Goal: Find specific page/section: Find specific page/section

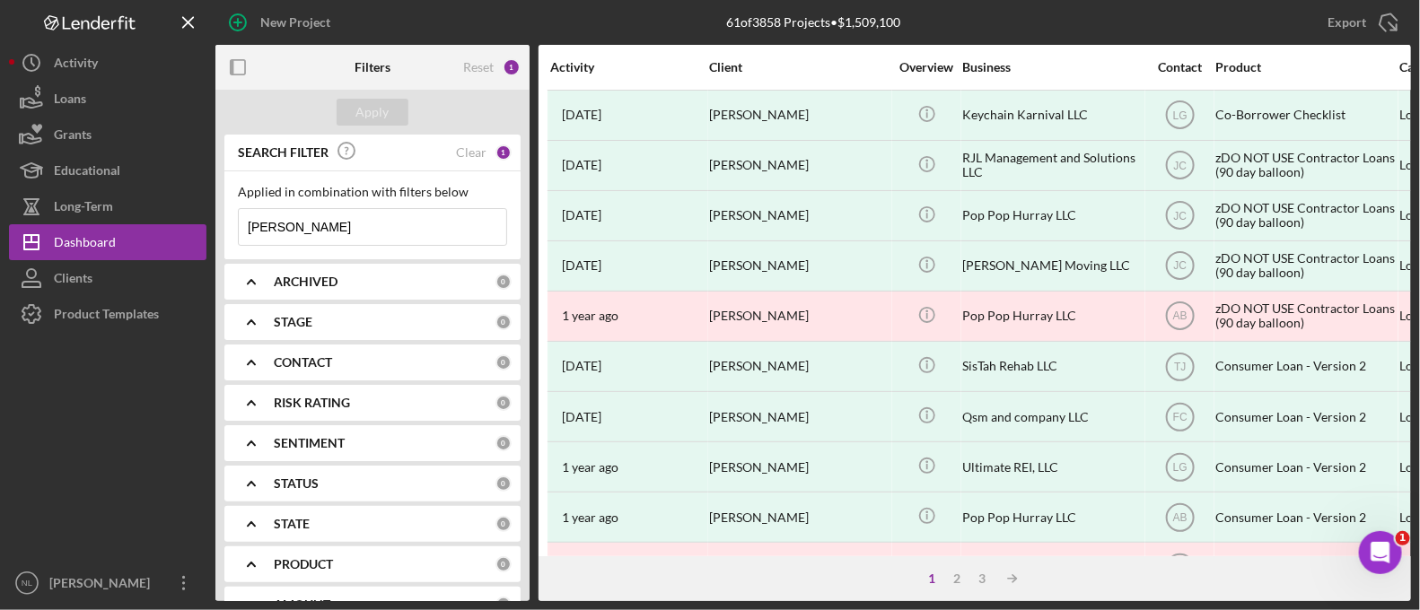
click at [311, 222] on input "[PERSON_NAME]" at bounding box center [372, 227] width 267 height 36
click at [356, 104] on div "Apply" at bounding box center [372, 112] width 33 height 27
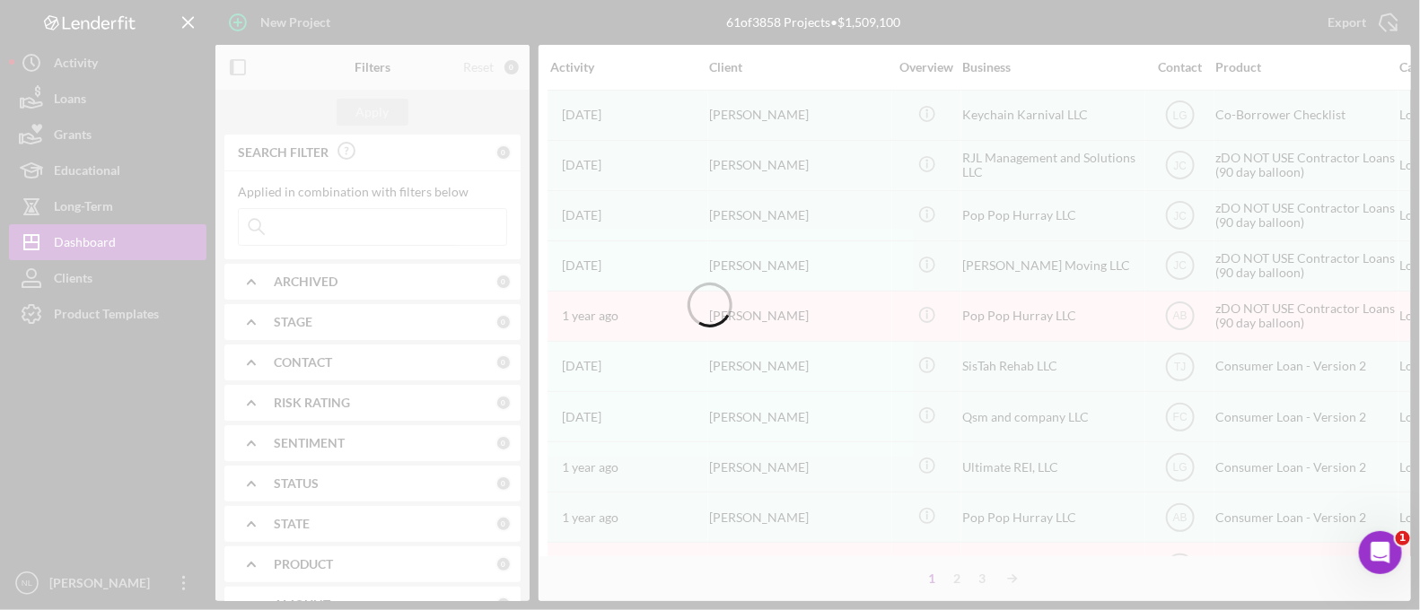
click at [304, 279] on div at bounding box center [710, 305] width 1420 height 610
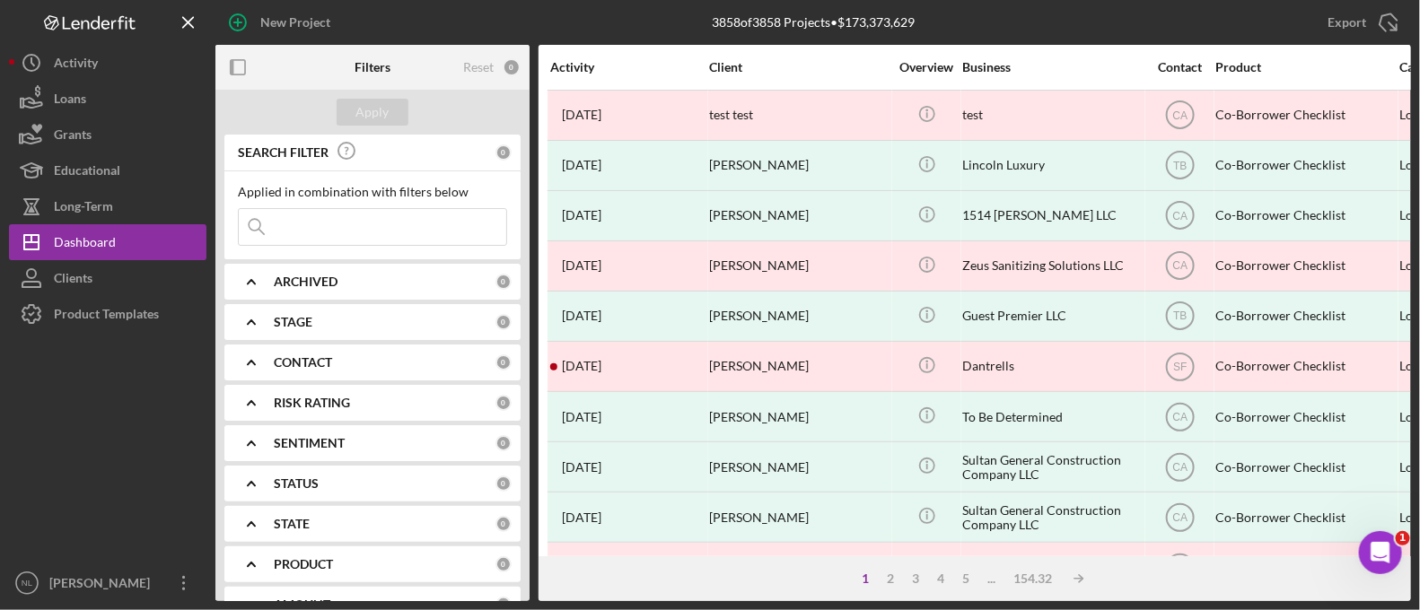
click at [281, 282] on b "ARCHIVED" at bounding box center [306, 282] width 64 height 14
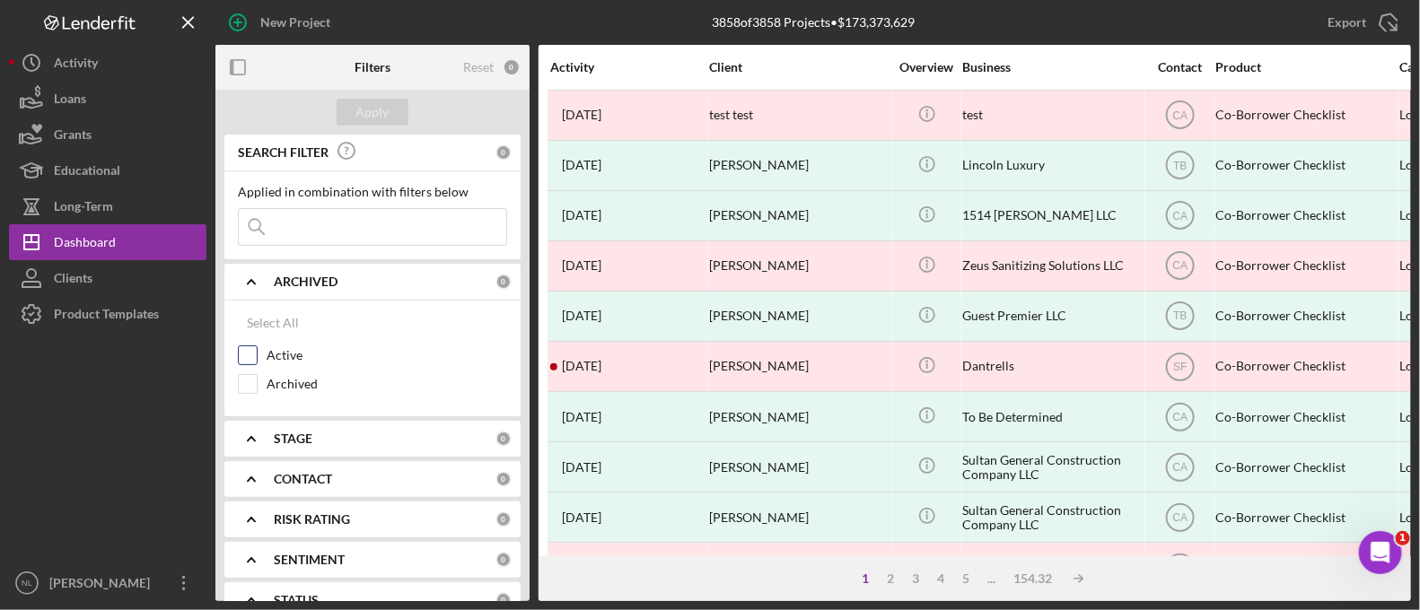
click at [238, 352] on div at bounding box center [248, 356] width 20 height 20
click at [253, 357] on input "Active" at bounding box center [248, 355] width 18 height 18
checkbox input "true"
click at [250, 472] on icon "Icon/Expander" at bounding box center [251, 479] width 45 height 45
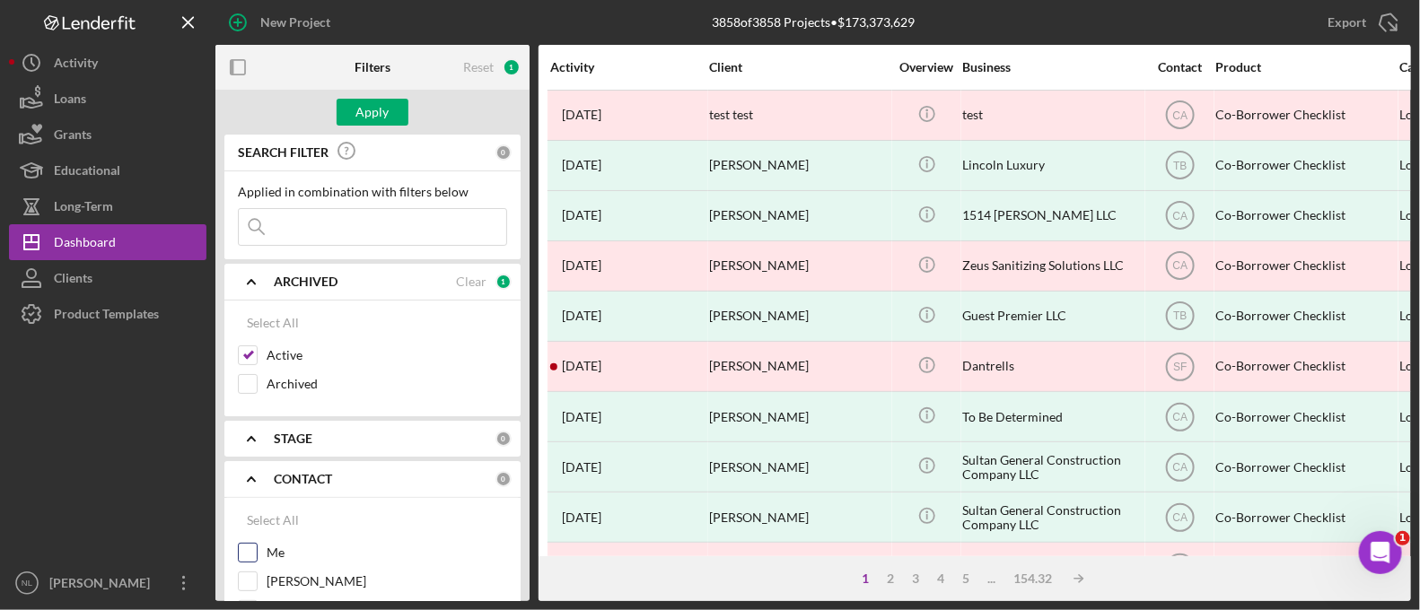
click at [247, 549] on input "Me" at bounding box center [248, 553] width 18 height 18
checkbox input "true"
click at [363, 118] on div "Apply" at bounding box center [372, 112] width 33 height 27
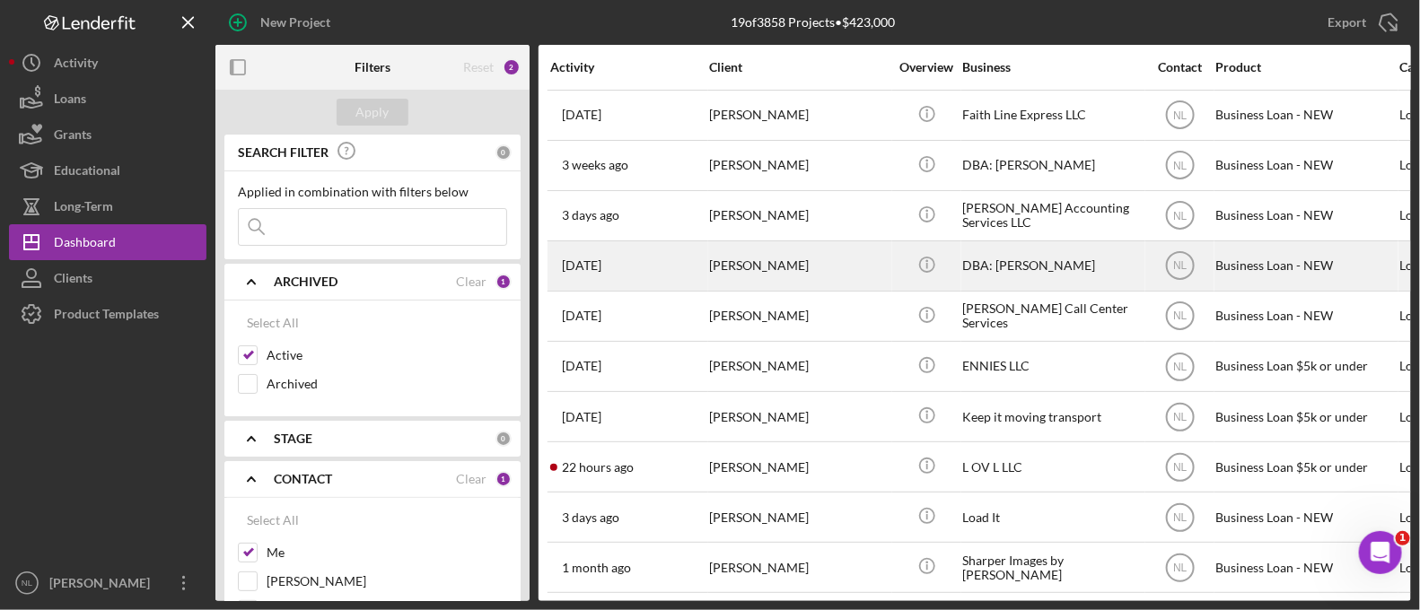
scroll to position [137, 0]
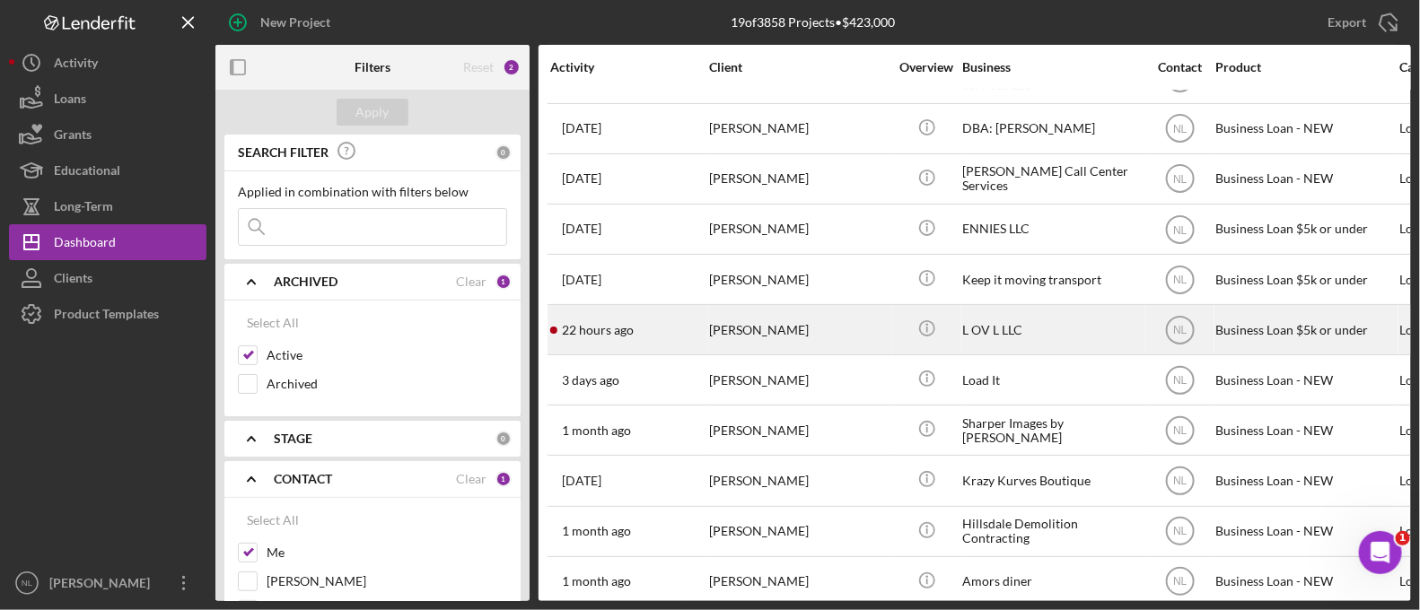
click at [820, 334] on div "[PERSON_NAME]" at bounding box center [798, 330] width 179 height 48
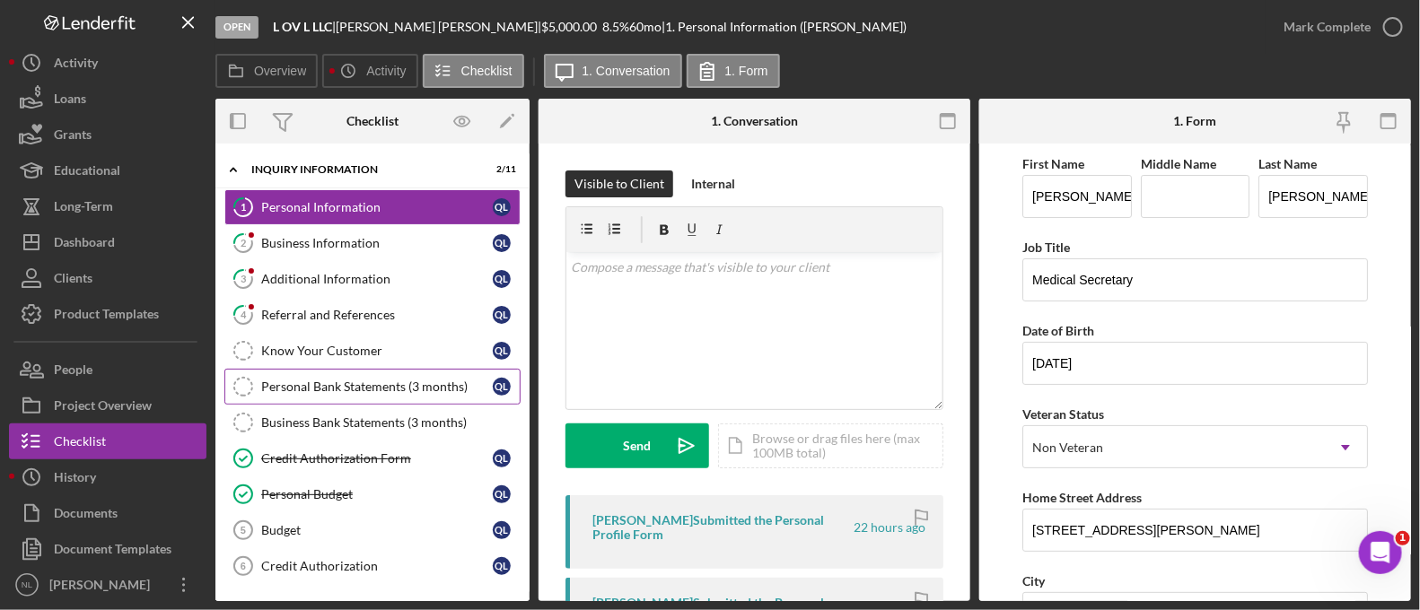
scroll to position [199, 0]
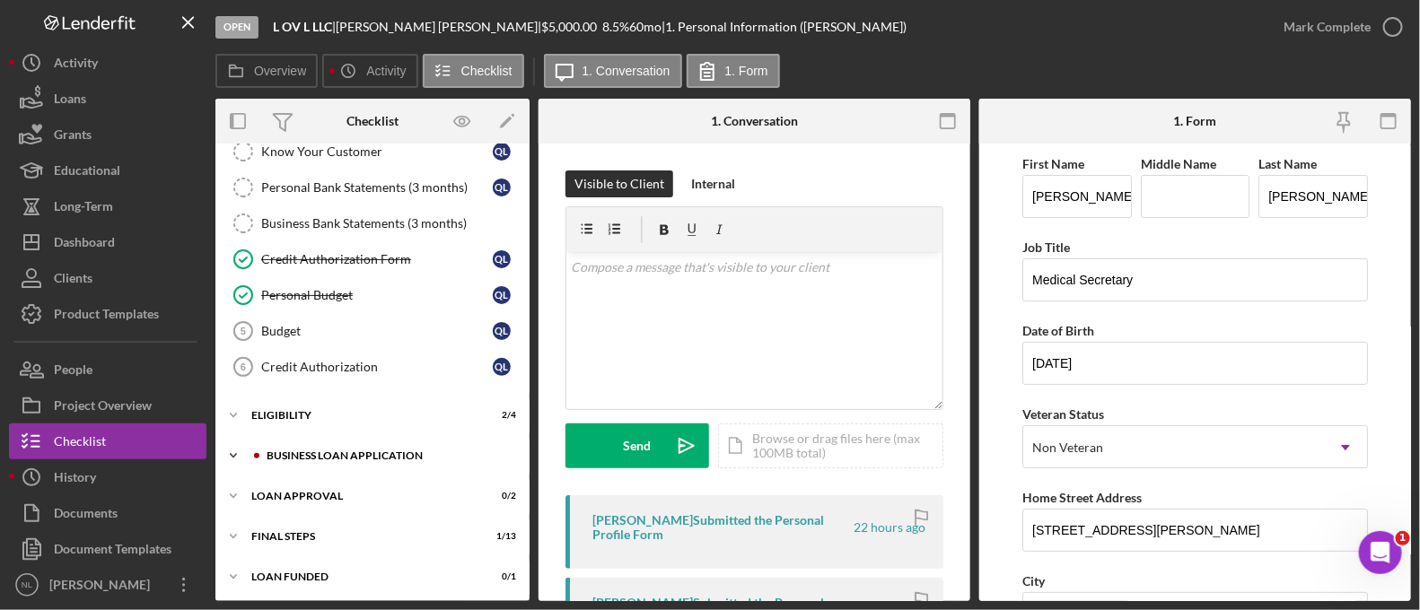
click at [422, 438] on div "Icon/Expander BUSINESS LOAN APPLICATION 2 / 11" at bounding box center [372, 456] width 314 height 36
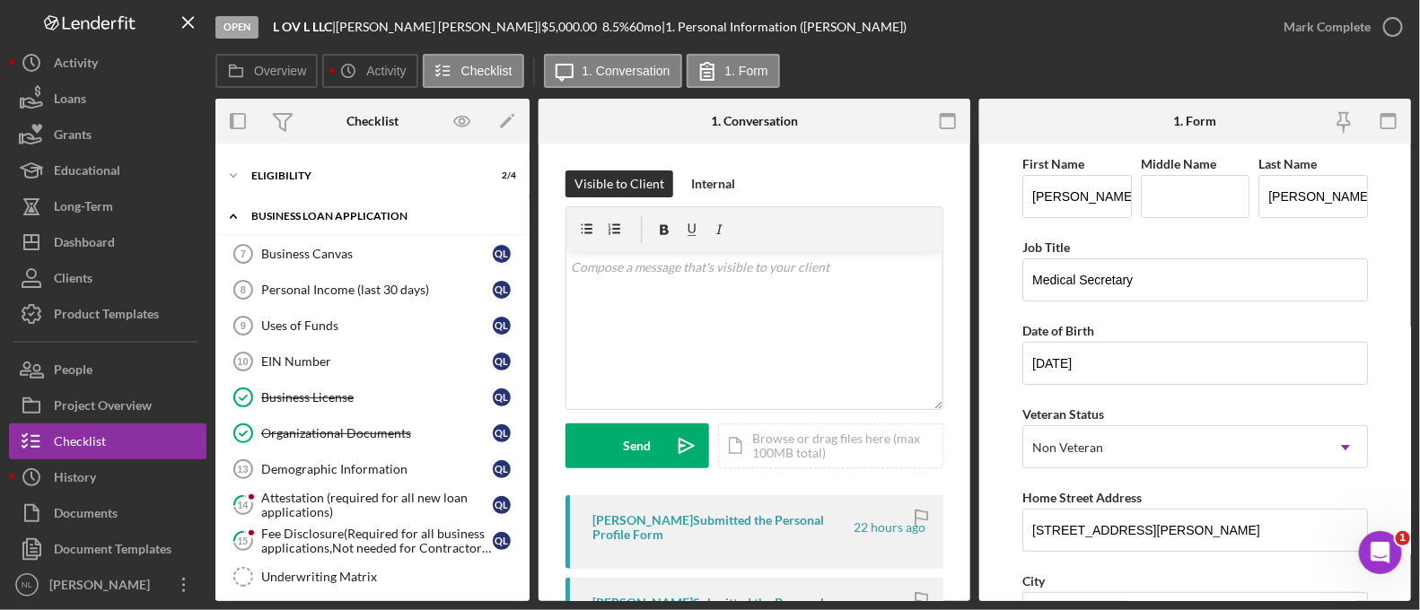
scroll to position [432, 0]
